Goal: Information Seeking & Learning: Learn about a topic

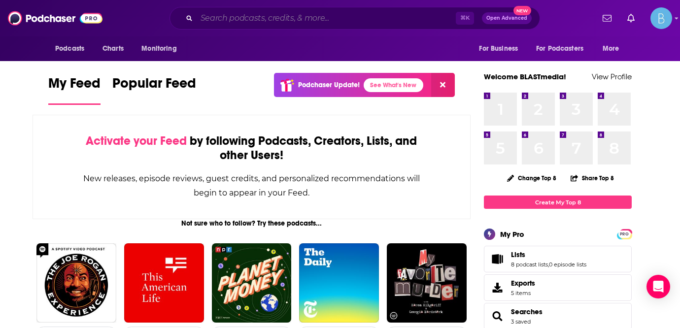
click at [415, 22] on input "Search podcasts, credits, & more..." at bounding box center [326, 18] width 259 height 16
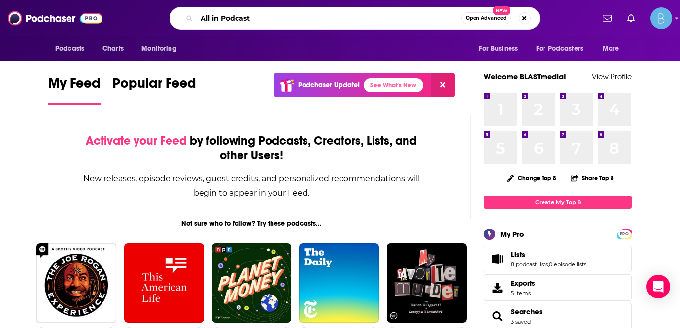
type input "All in Podcast"
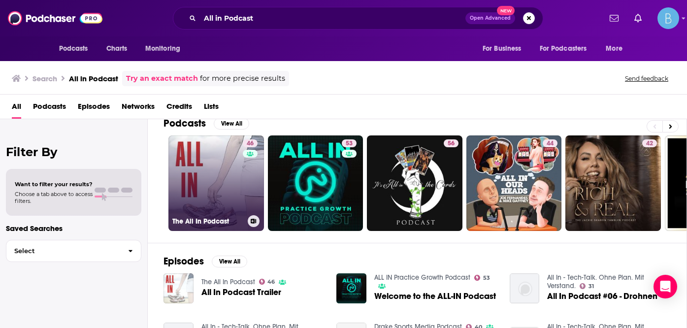
scroll to position [15, 0]
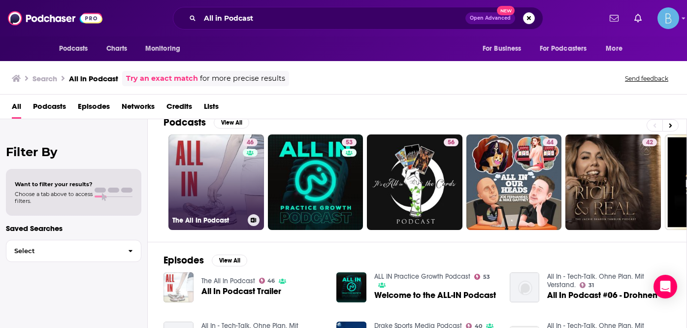
click at [189, 200] on link "46 The All In Podcast" at bounding box center [217, 183] width 96 height 96
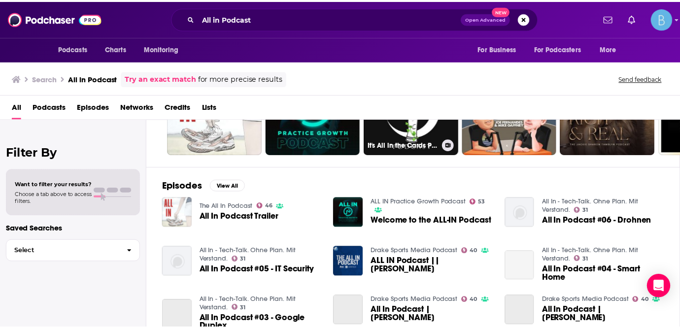
scroll to position [108, 0]
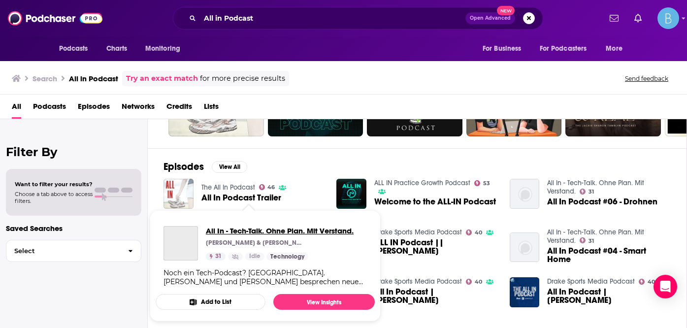
click at [233, 232] on span "All In - Tech-Talk. Ohne Plan. Mit Verstand." at bounding box center [280, 230] width 148 height 9
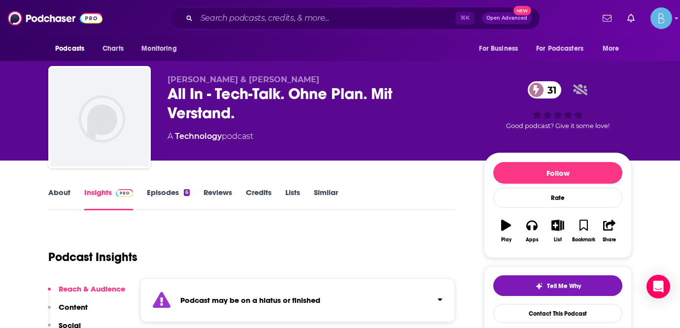
click at [59, 193] on link "About" at bounding box center [59, 199] width 22 height 23
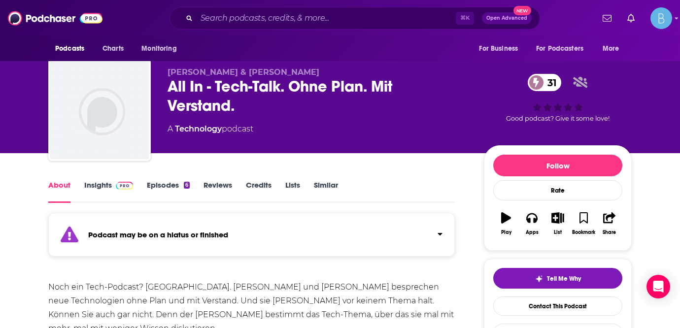
scroll to position [17, 0]
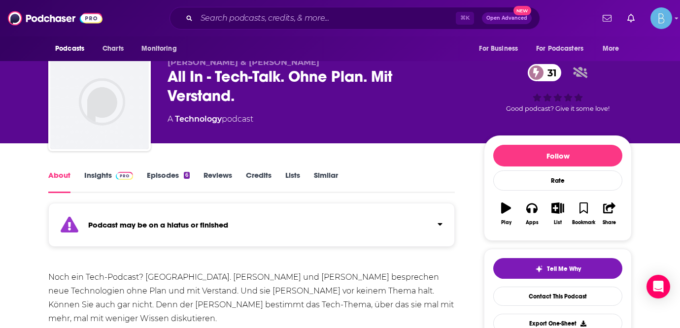
click at [269, 12] on div "⌘ K Open Advanced New" at bounding box center [355, 18] width 371 height 23
click at [274, 17] on input "Search podcasts, credits, & more..." at bounding box center [326, 18] width 259 height 16
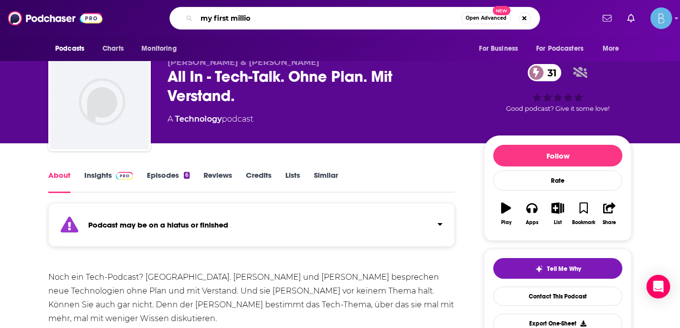
type input "my first million"
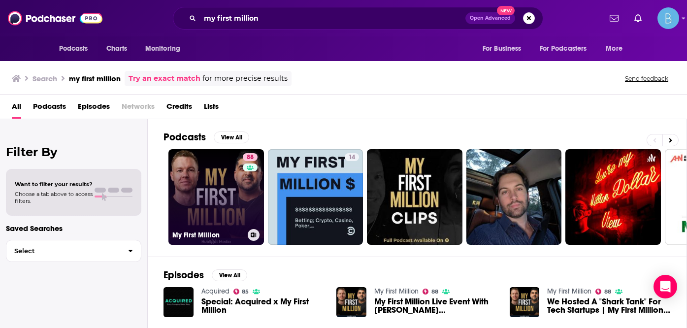
click at [193, 164] on link "88 My First Million" at bounding box center [217, 197] width 96 height 96
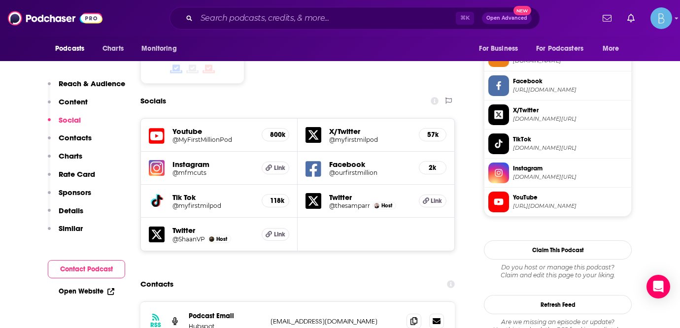
scroll to position [828, 0]
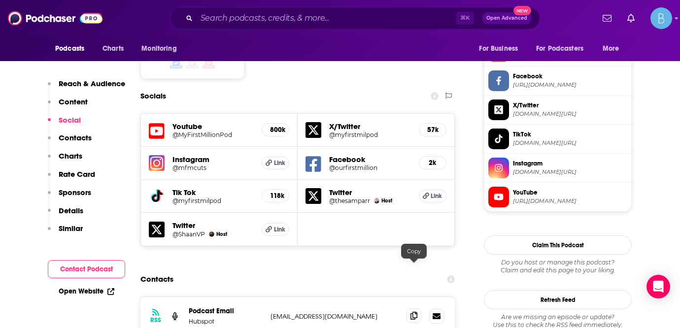
click at [418, 308] on span at bounding box center [414, 315] width 15 height 15
click at [312, 17] on input "Search podcasts, credits, & more..." at bounding box center [326, 18] width 259 height 16
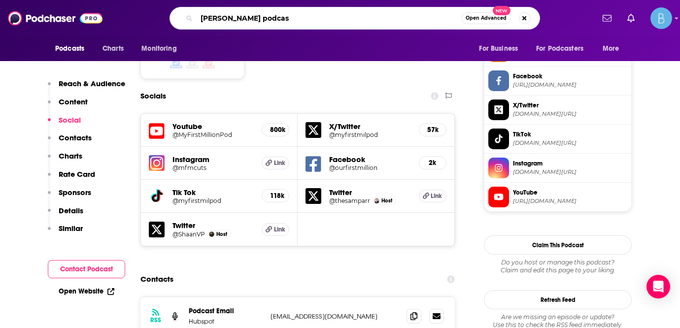
type input "[PERSON_NAME] podcast"
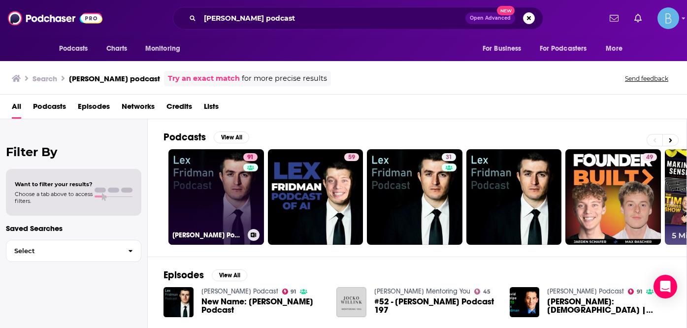
click at [252, 206] on div "91" at bounding box center [251, 191] width 17 height 76
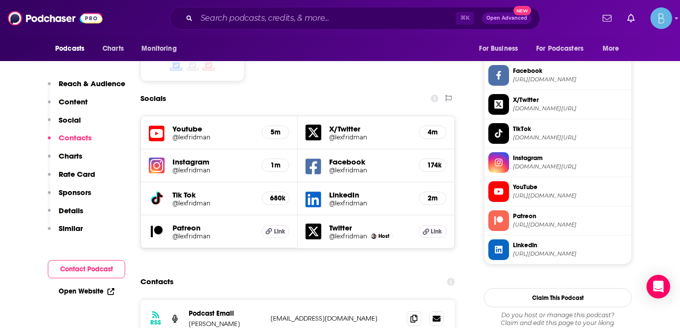
scroll to position [925, 0]
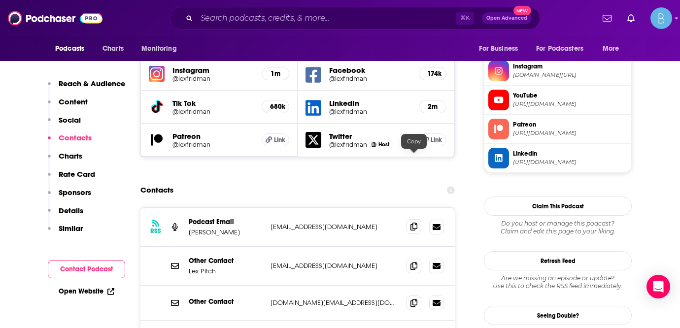
click at [414, 223] on icon at bounding box center [413, 227] width 7 height 8
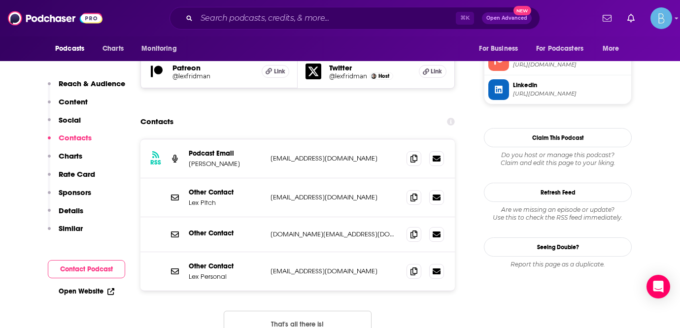
scroll to position [961, 0]
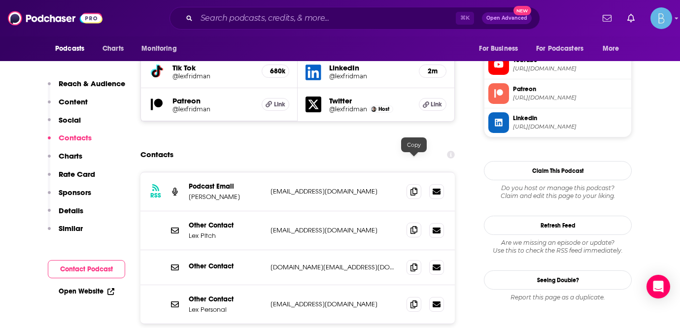
click at [418, 223] on span at bounding box center [414, 230] width 15 height 15
click at [330, 15] on input "Search podcasts, credits, & more..." at bounding box center [326, 18] width 259 height 16
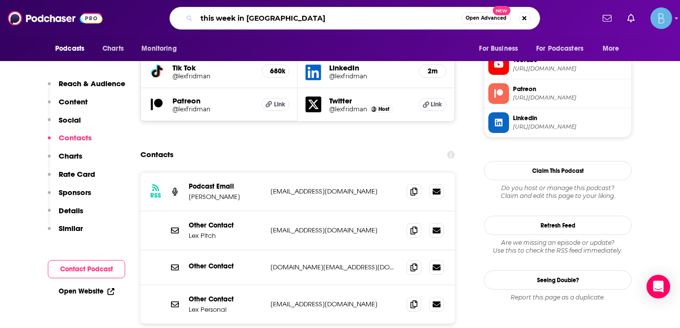
type input "this week in styartups"
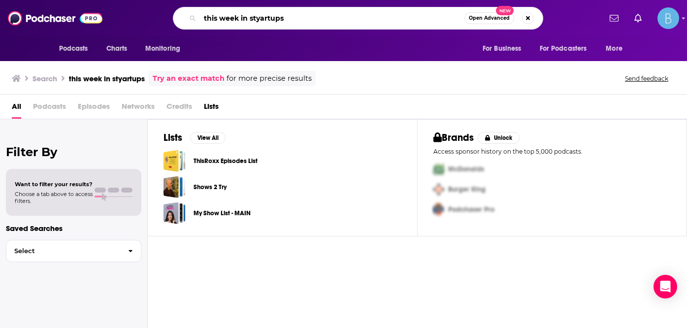
click at [309, 20] on input "this week in styartups" at bounding box center [332, 18] width 265 height 16
type input "this week in startups"
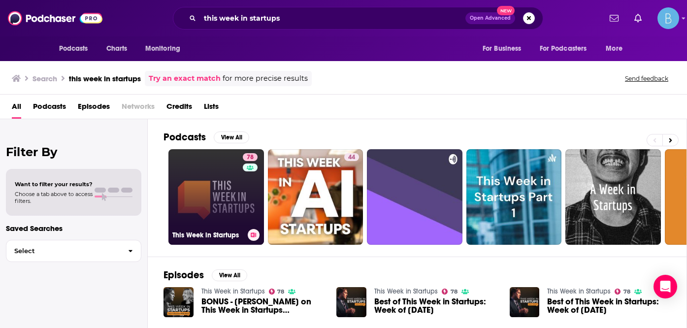
click at [198, 194] on link "78 This Week in Startups" at bounding box center [217, 197] width 96 height 96
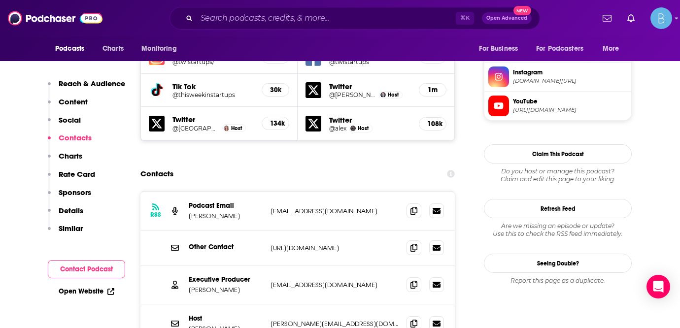
scroll to position [977, 0]
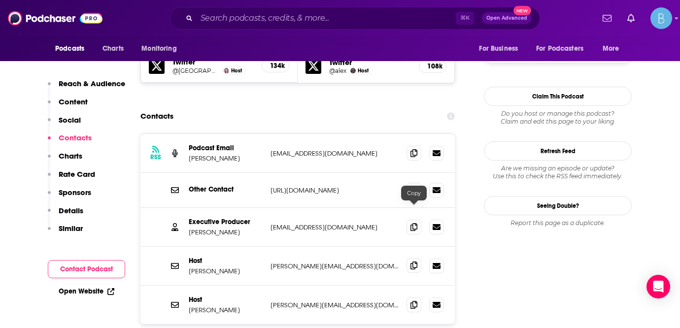
click at [416, 262] on icon at bounding box center [413, 266] width 7 height 8
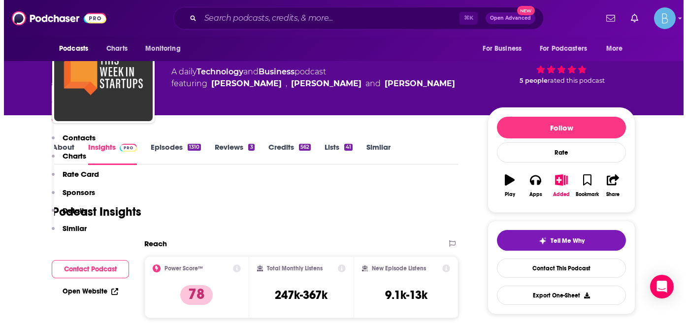
scroll to position [0, 0]
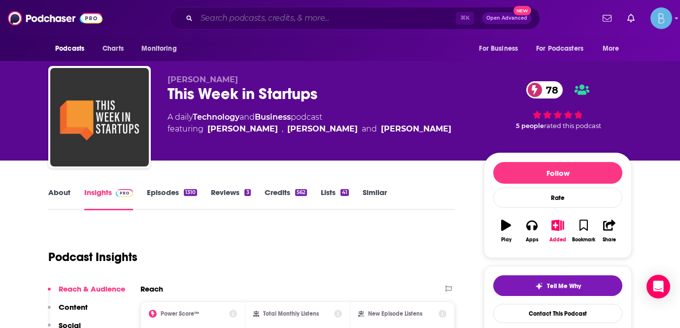
click at [247, 19] on input "Search podcasts, credits, & more..." at bounding box center [326, 18] width 259 height 16
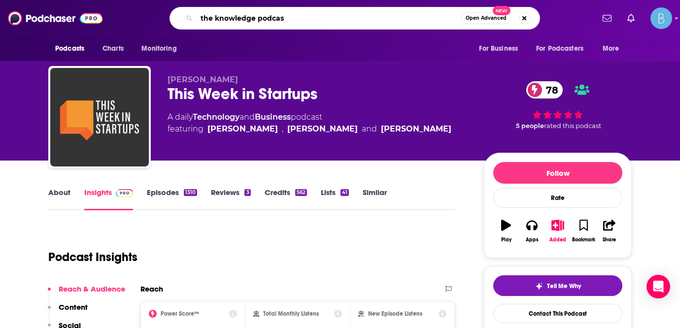
type input "the knowledge podcast"
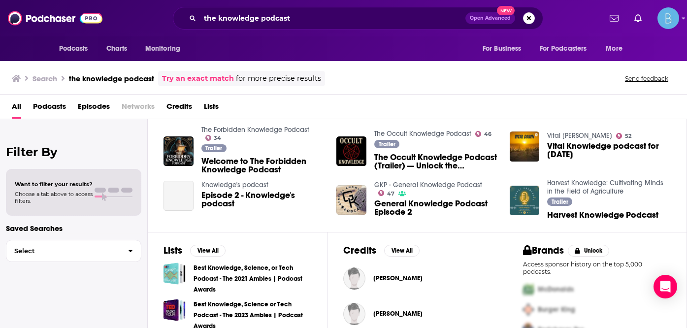
scroll to position [205, 0]
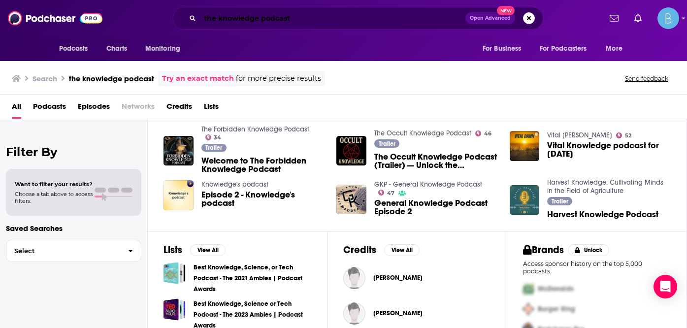
click at [256, 18] on input "the knowledge podcast" at bounding box center [333, 18] width 266 height 16
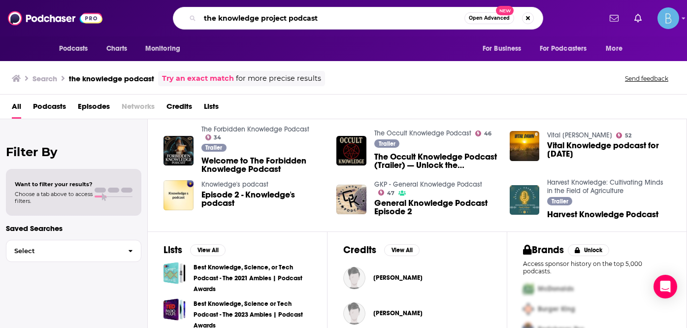
type input "the knowledge project podcast"
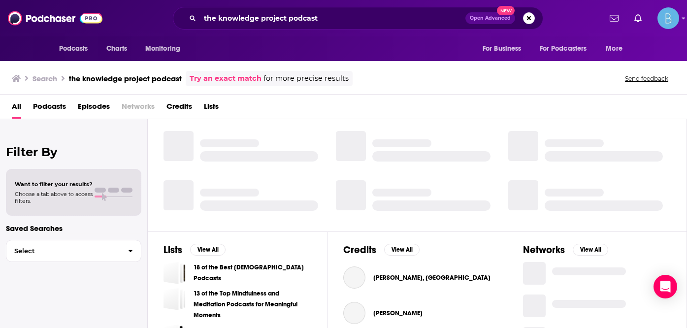
scroll to position [205, 0]
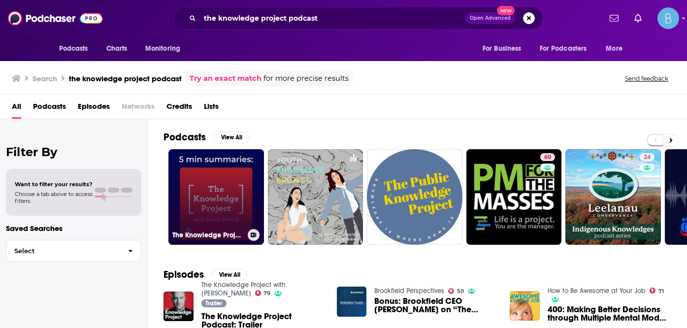
click at [242, 192] on link "The Knowledge Project with Shane Parrish | 5 minute podcast summary" at bounding box center [217, 197] width 96 height 96
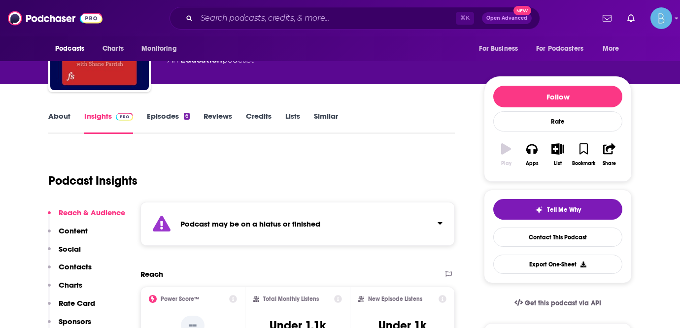
scroll to position [78, 0]
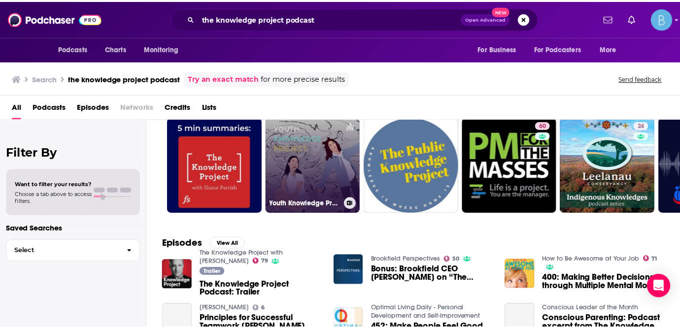
scroll to position [42, 0]
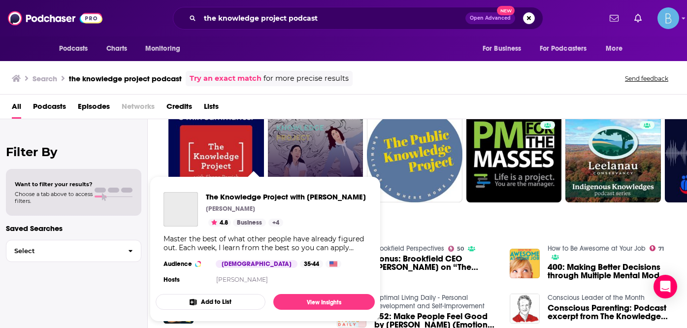
click at [268, 241] on div "Podcasts Charts Monitoring the knowledge project podcast Open Advanced New For …" at bounding box center [343, 164] width 687 height 328
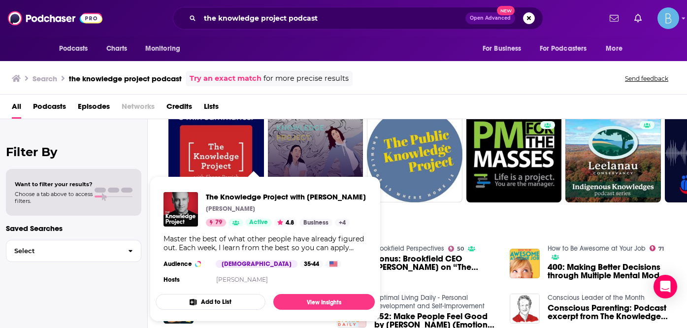
click at [271, 189] on div "The Knowledge Project with Shane Parrish Shane Parrish 79 Active 4.8 Business +…" at bounding box center [265, 239] width 219 height 110
click at [271, 195] on span "The Knowledge Project with Shane Parrish" at bounding box center [286, 196] width 160 height 9
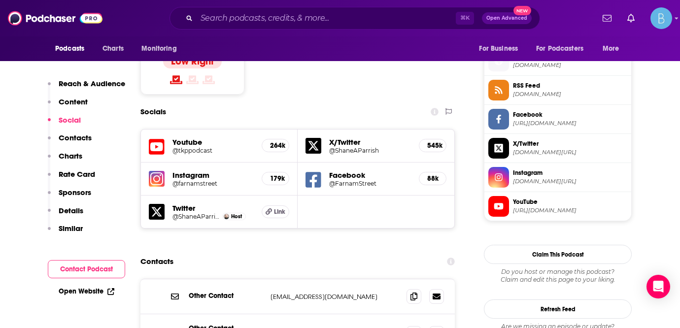
scroll to position [790, 0]
click at [417, 288] on span at bounding box center [414, 295] width 15 height 15
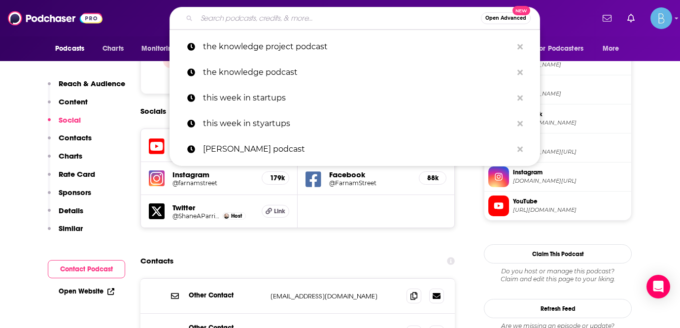
click at [342, 15] on input "Search podcasts, credits, & more..." at bounding box center [339, 18] width 284 height 16
paste input "The Tim Ferriss Show"
type input "The Tim Ferriss Show"
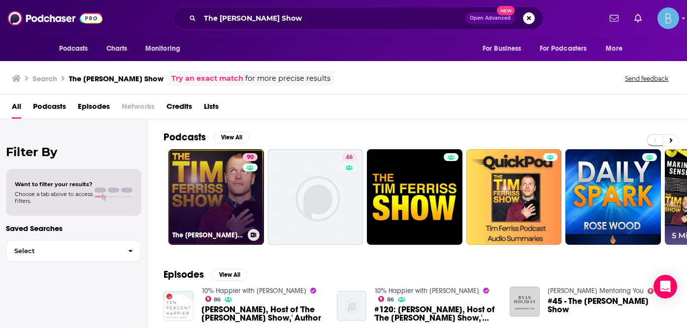
click at [234, 194] on link "90 The Tim Ferriss Show" at bounding box center [217, 197] width 96 height 96
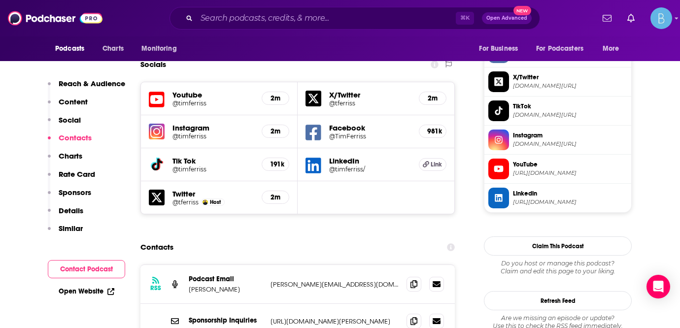
scroll to position [941, 0]
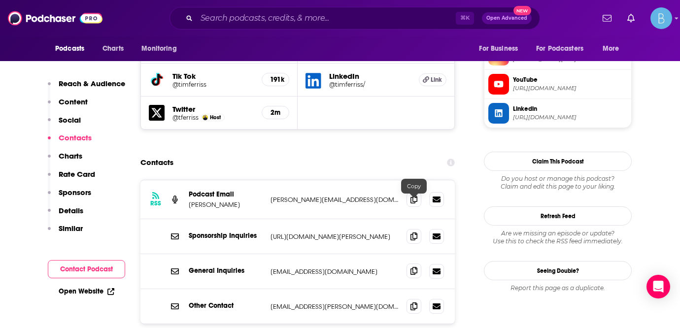
click at [407, 264] on span at bounding box center [414, 271] width 15 height 15
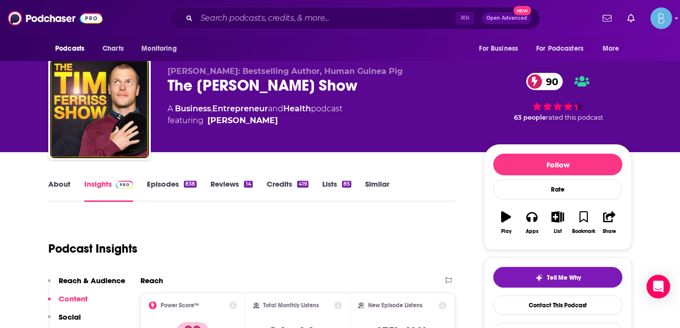
scroll to position [92, 0]
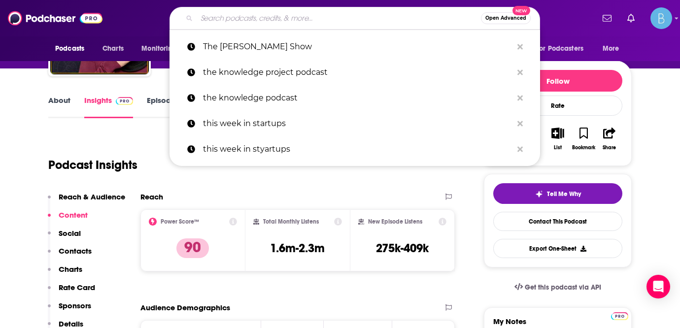
click at [221, 18] on input "Search podcasts, credits, & more..." at bounding box center [339, 18] width 284 height 16
paste input "Tropical MBA"
type input "Tropical MBA"
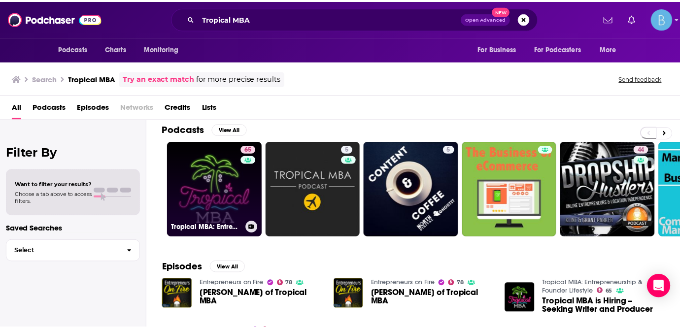
scroll to position [16, 0]
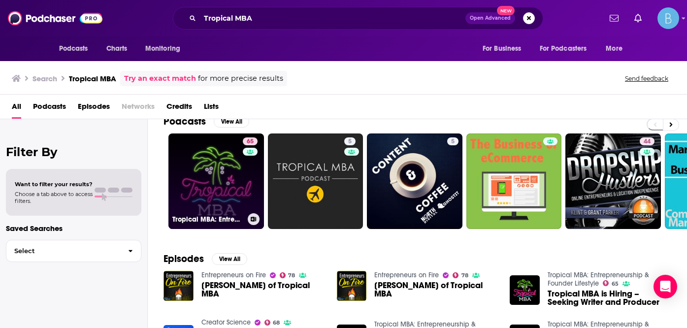
click at [223, 218] on h3 "Tropical MBA: Entrepreneurship & Founder Lifestyle" at bounding box center [207, 219] width 71 height 8
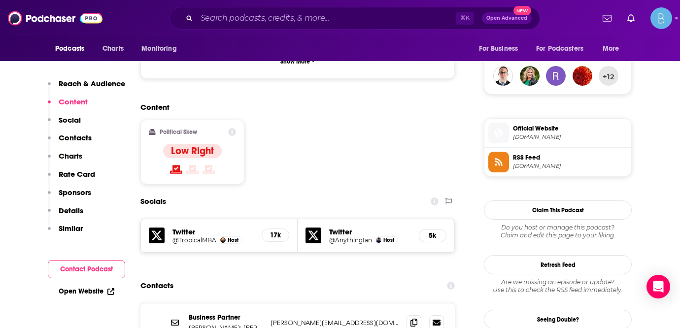
scroll to position [796, 0]
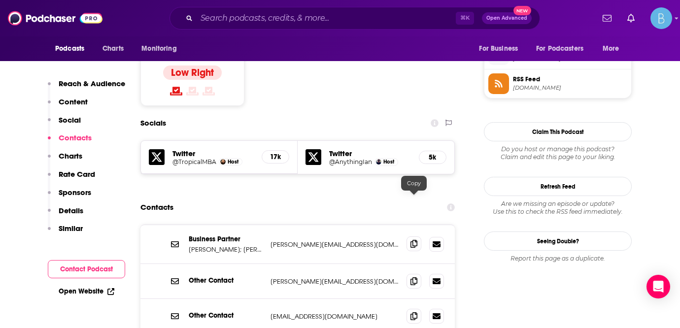
click at [411, 237] on span at bounding box center [414, 244] width 15 height 15
click at [275, 24] on input "Search podcasts, credits, & more..." at bounding box center [326, 18] width 259 height 16
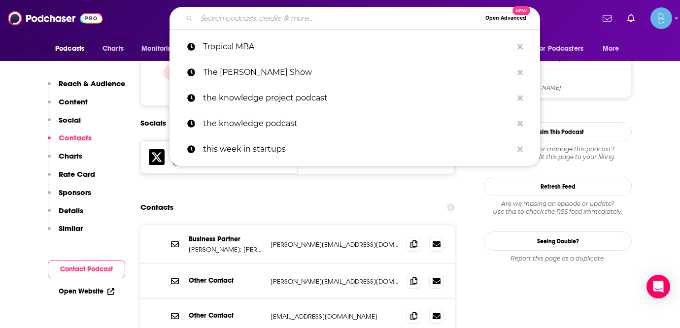
paste input "Startups for the Rest of Us"
type input "Startups for the Rest of Us"
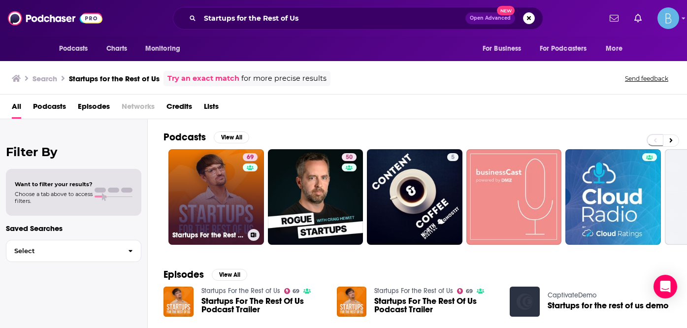
click at [238, 187] on link "69 Startups For the Rest of Us" at bounding box center [217, 197] width 96 height 96
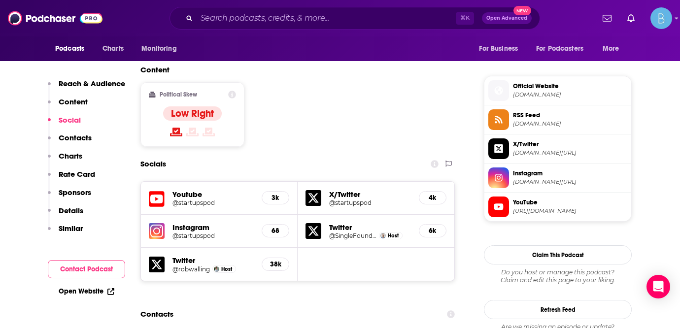
scroll to position [848, 0]
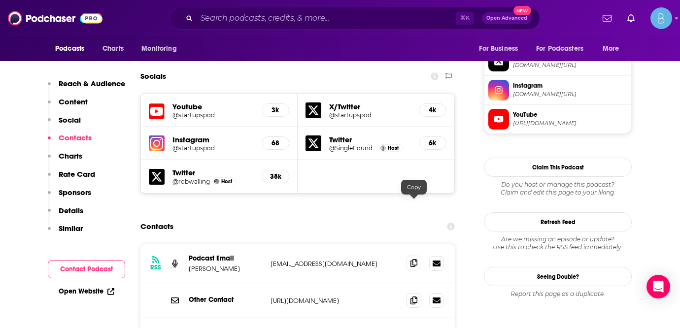
click at [418, 256] on span at bounding box center [414, 263] width 15 height 15
click at [321, 20] on input "Search podcasts, credits, & more..." at bounding box center [326, 18] width 259 height 16
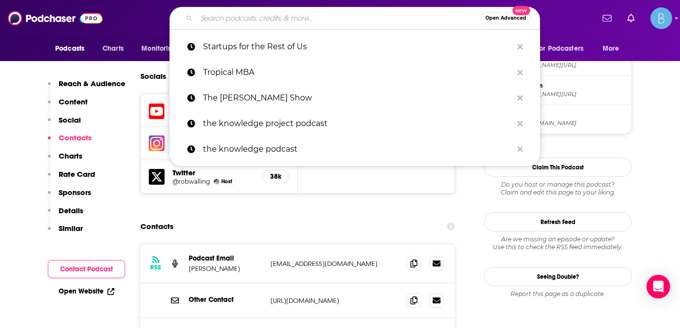
paste input "Build Your SaaS"
type input "Build Your SaaS"
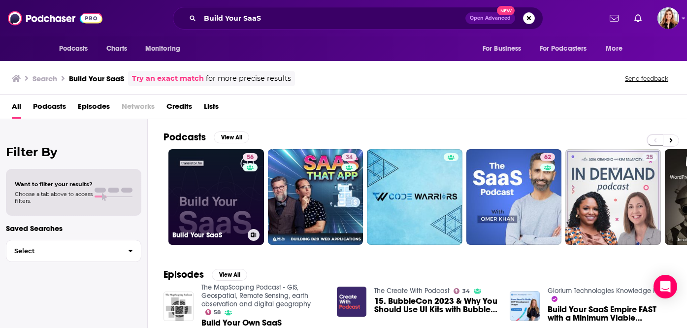
click at [216, 184] on link "56 Build Your SaaS" at bounding box center [217, 197] width 96 height 96
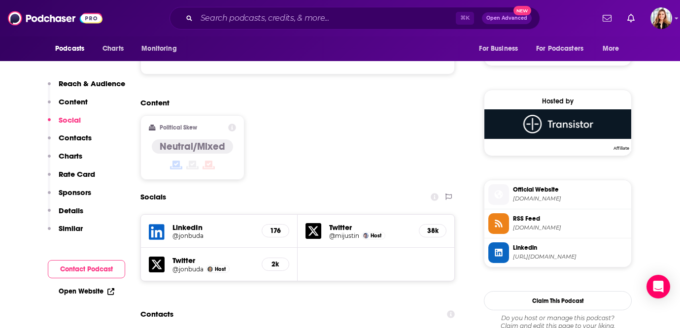
scroll to position [821, 0]
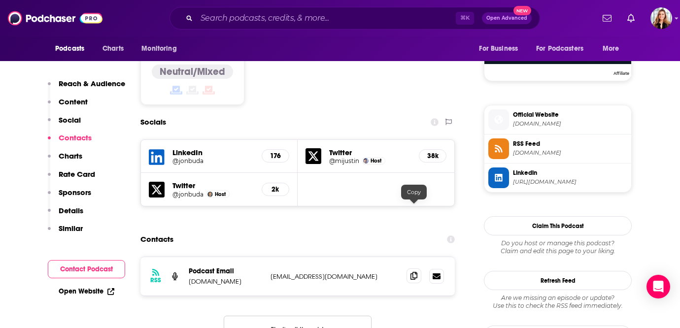
click at [419, 269] on span at bounding box center [414, 276] width 15 height 15
click at [284, 15] on input "Search podcasts, credits, & more..." at bounding box center [326, 18] width 259 height 16
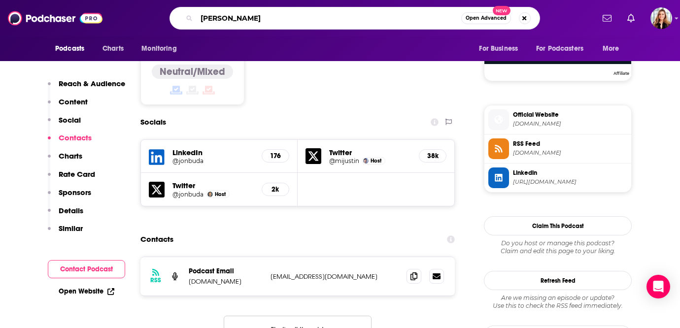
type input "Austin Next"
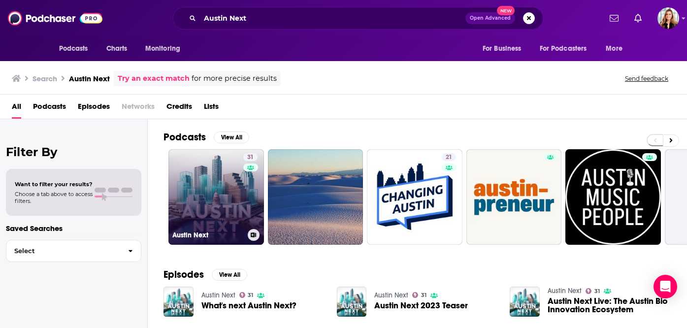
click at [195, 179] on link "31 Austin Next" at bounding box center [217, 197] width 96 height 96
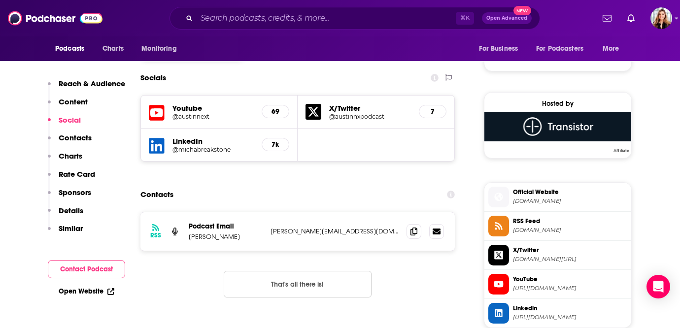
scroll to position [674, 0]
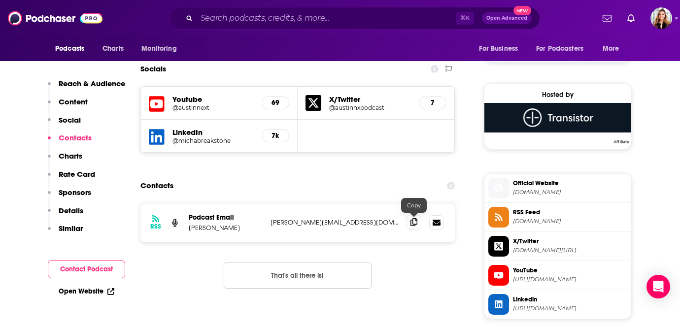
click at [414, 223] on icon at bounding box center [413, 222] width 7 height 8
click at [304, 22] on input "Search podcasts, credits, & more..." at bounding box center [326, 18] width 259 height 16
